Goal: Use online tool/utility: Use online tool/utility

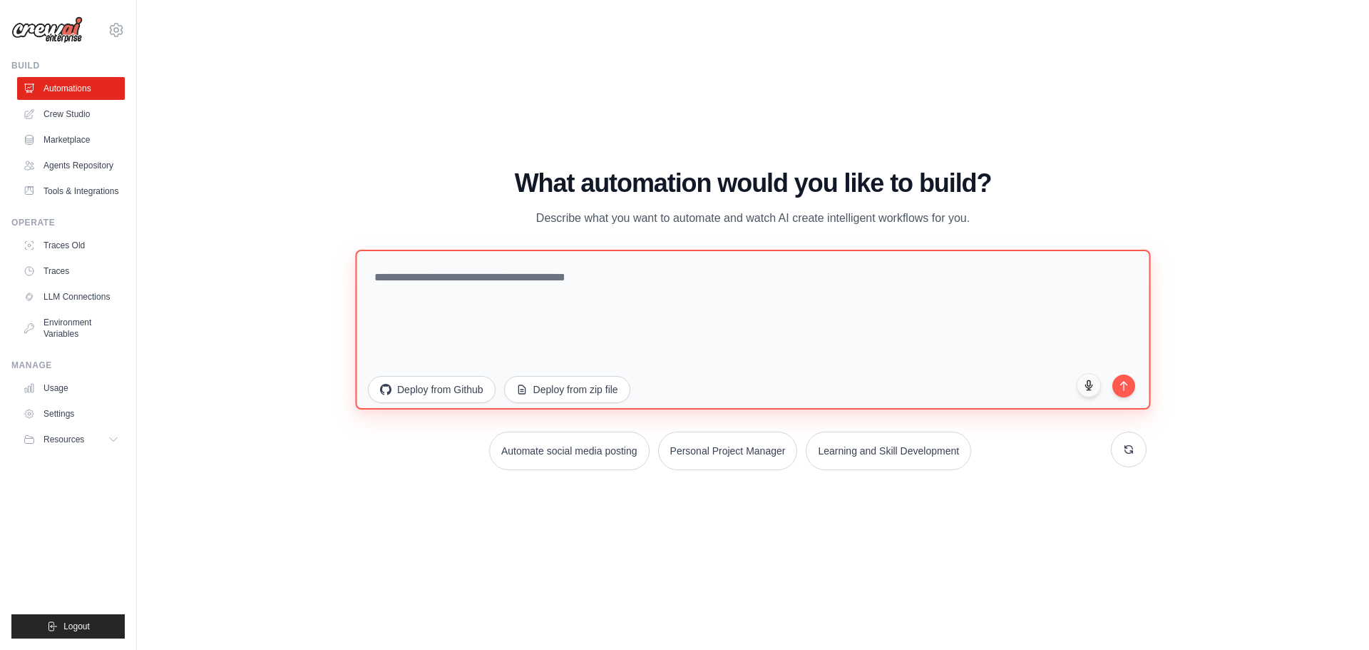
click at [661, 291] on textarea at bounding box center [752, 329] width 795 height 160
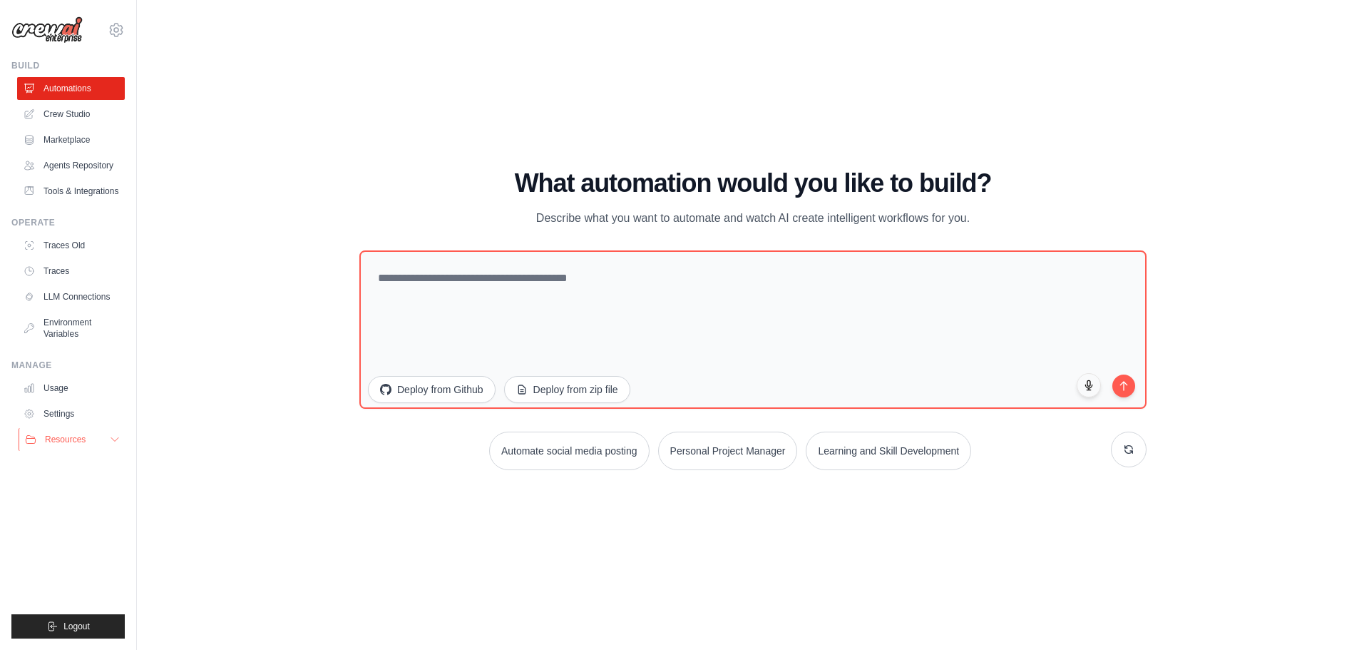
click at [103, 438] on button "Resources" at bounding box center [73, 439] width 108 height 23
click at [78, 418] on link "Settings" at bounding box center [73, 413] width 108 height 23
